Goal: Information Seeking & Learning: Learn about a topic

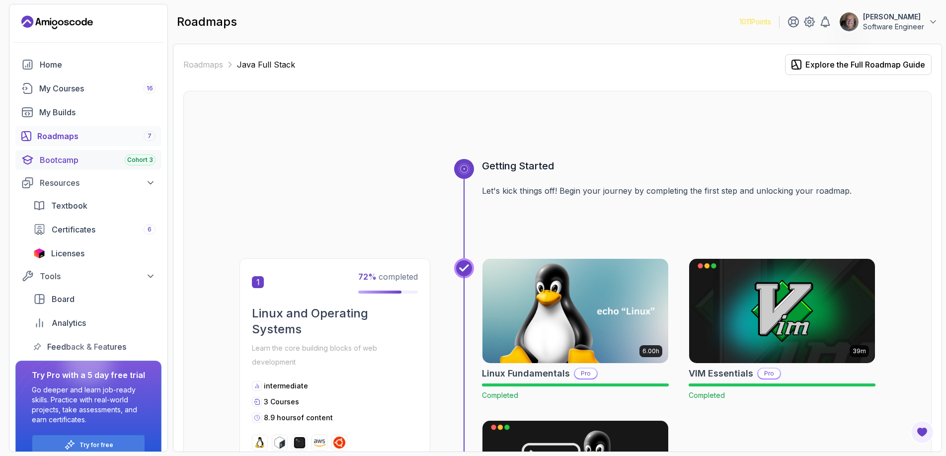
click at [38, 156] on link "Bootcamp Cohort 3" at bounding box center [88, 160] width 146 height 20
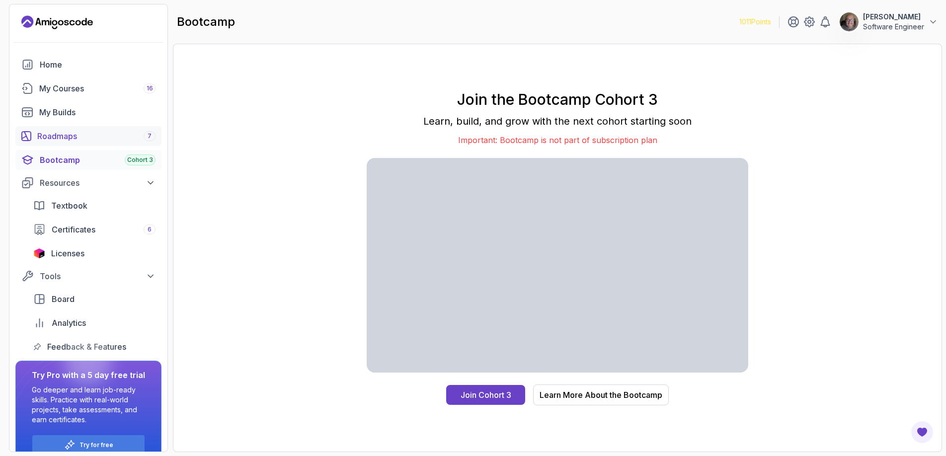
click at [69, 142] on div "Roadmaps 7" at bounding box center [96, 136] width 118 height 12
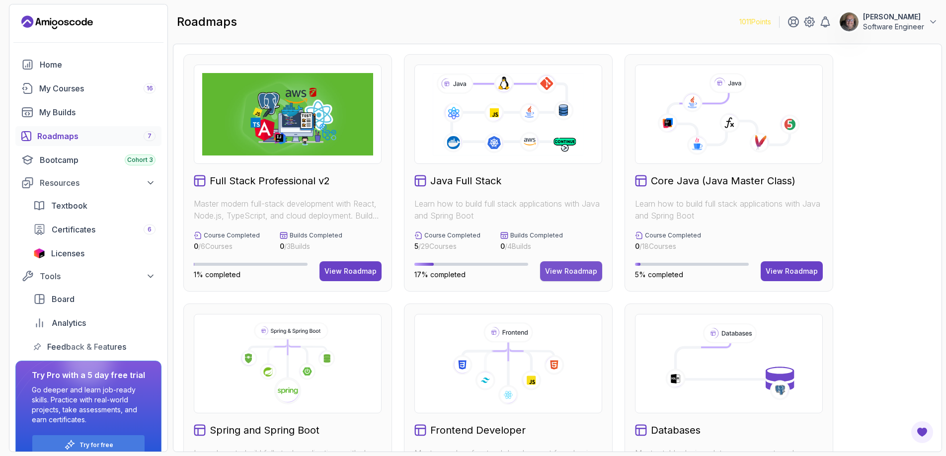
click at [580, 274] on div "View Roadmap" at bounding box center [571, 271] width 52 height 10
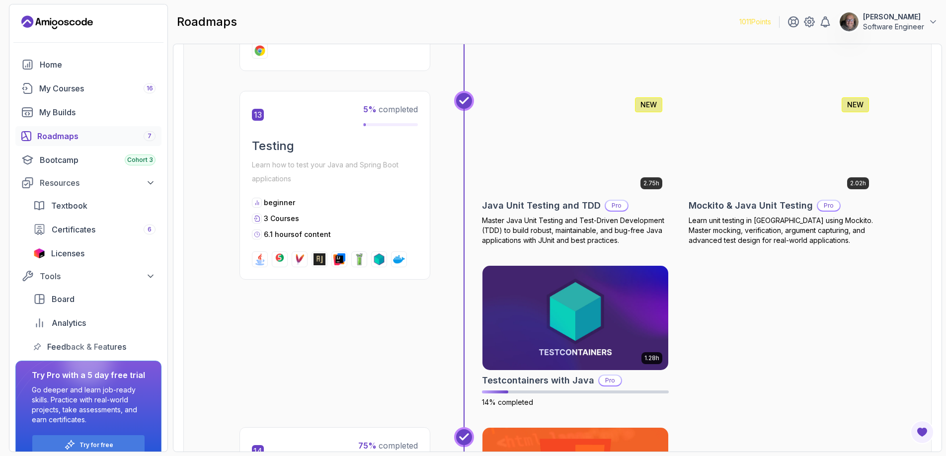
scroll to position [3143, 0]
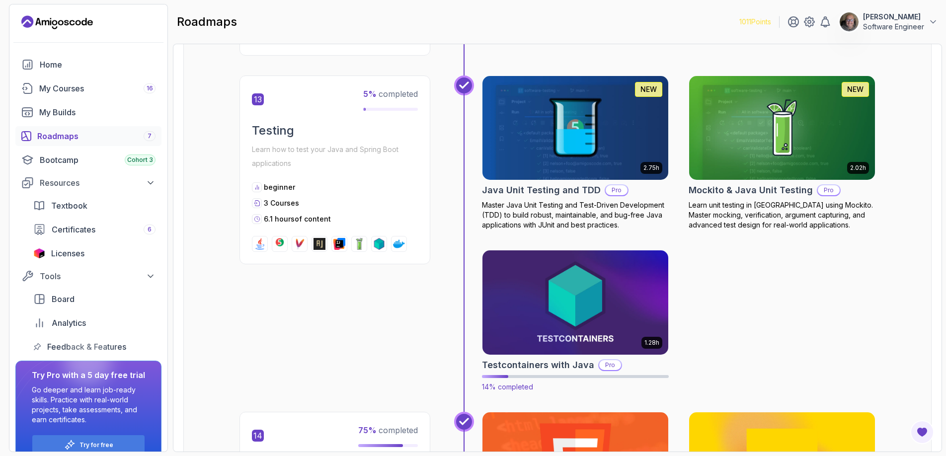
click at [594, 327] on img at bounding box center [575, 302] width 195 height 109
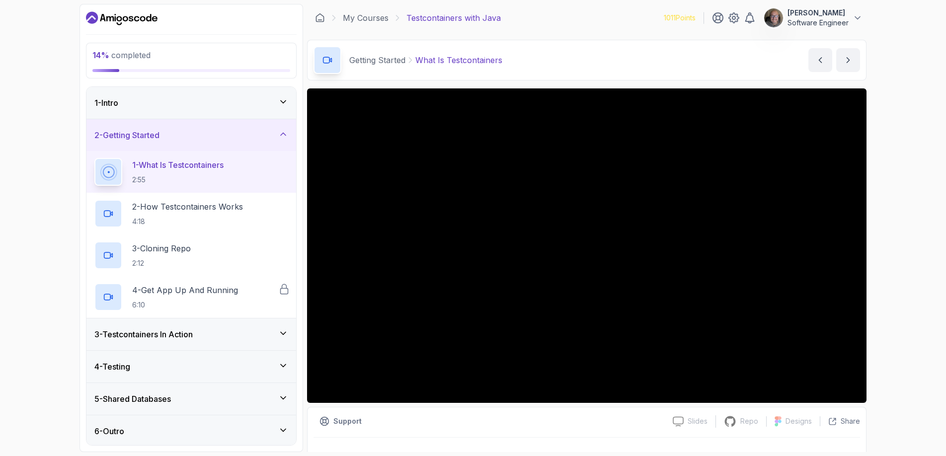
click at [205, 339] on div "3 - Testcontainers In Action" at bounding box center [191, 334] width 194 height 12
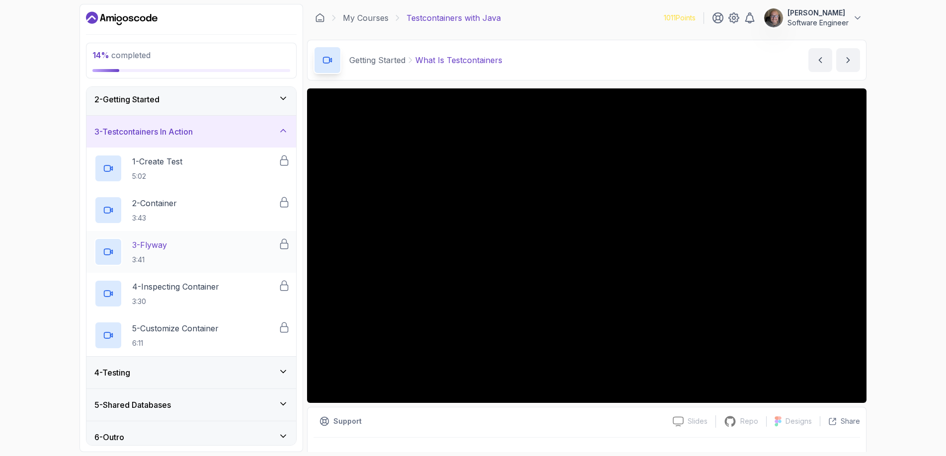
scroll to position [44, 0]
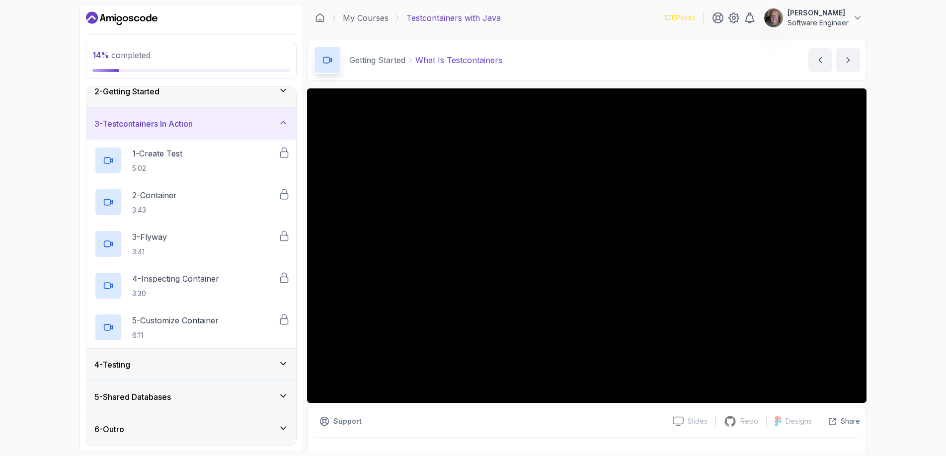
click at [183, 390] on div "5 - Shared Databases" at bounding box center [191, 397] width 210 height 32
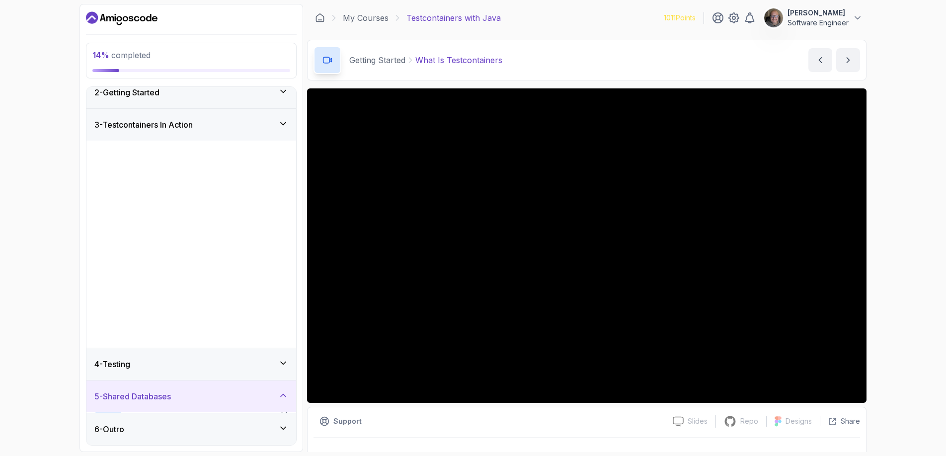
scroll to position [0, 0]
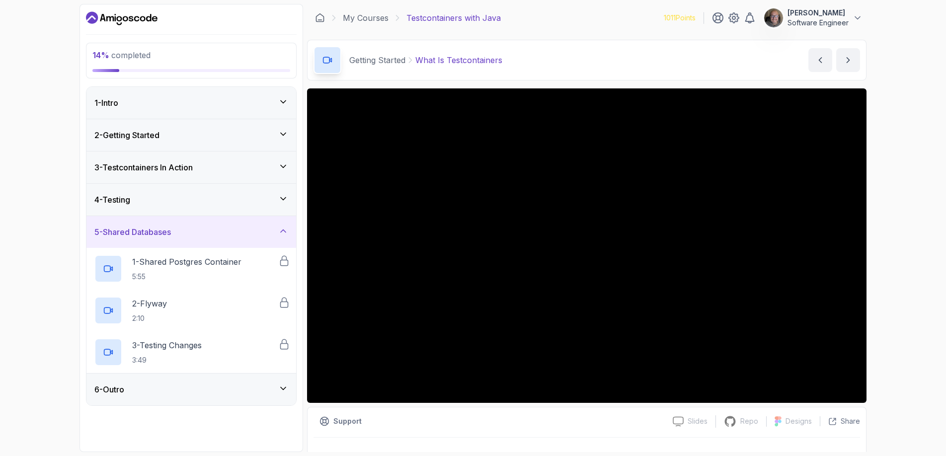
click at [202, 132] on div "2 - Getting Started" at bounding box center [191, 135] width 194 height 12
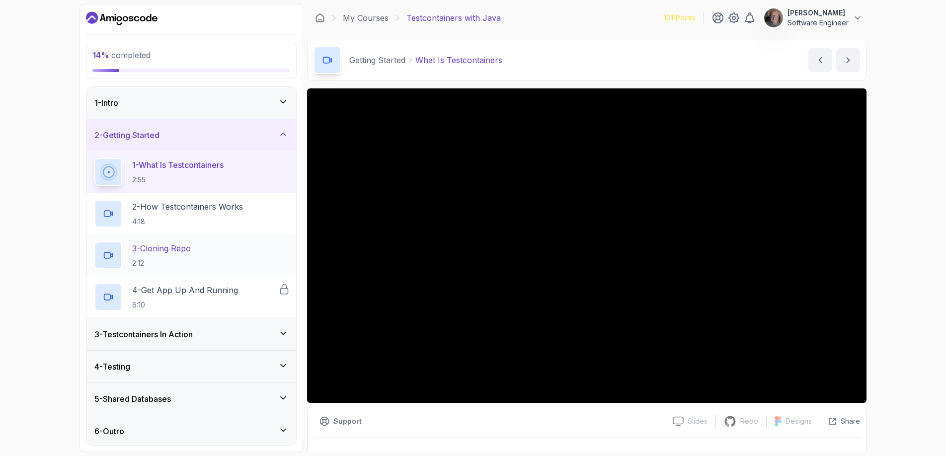
click at [191, 253] on p "3 - Cloning Repo" at bounding box center [161, 248] width 59 height 12
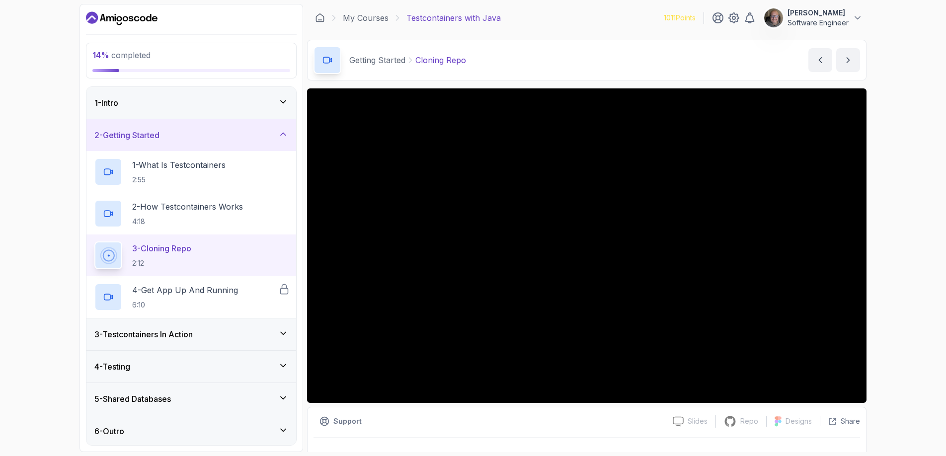
click at [203, 338] on div "3 - Testcontainers In Action" at bounding box center [191, 334] width 194 height 12
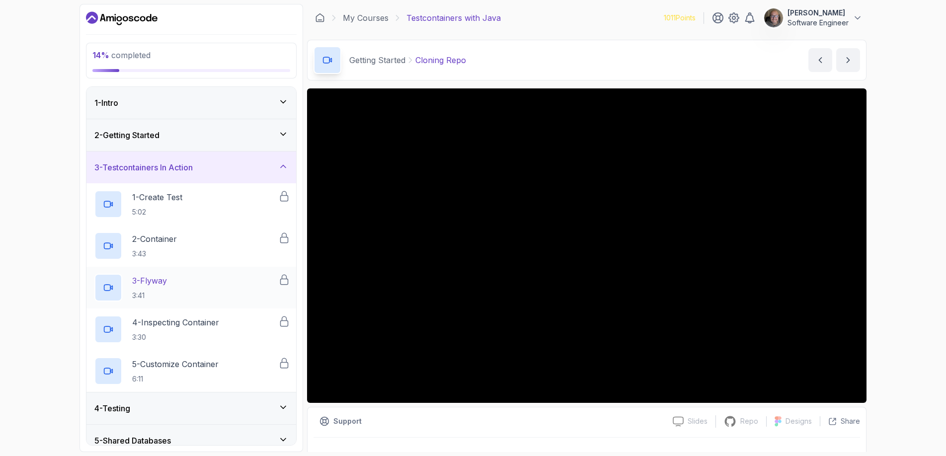
click at [219, 283] on div "3 - Flyway 3:41" at bounding box center [186, 288] width 184 height 28
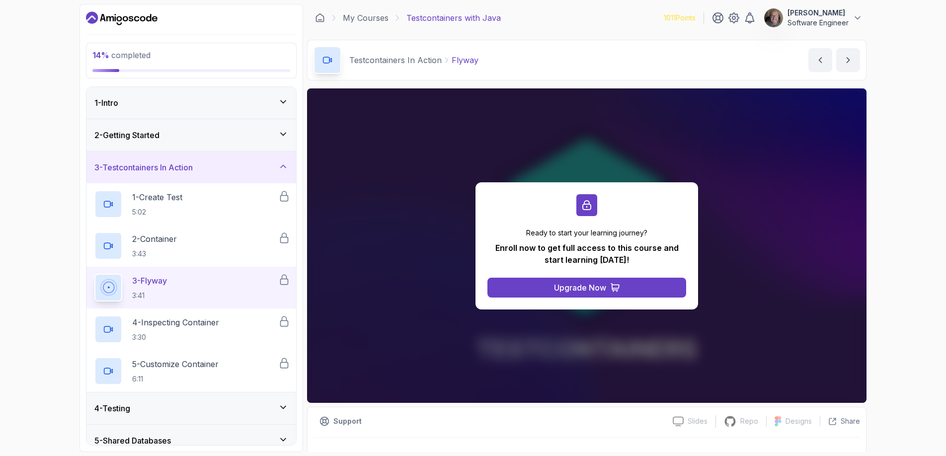
click at [901, 146] on div "14 % completed 1 - Intro 2 - Getting Started 3 - Testcontainers In Action 1 - C…" at bounding box center [473, 228] width 946 height 456
click at [546, 291] on button "Upgrade Now" at bounding box center [586, 288] width 199 height 20
